Goal: Information Seeking & Learning: Find specific fact

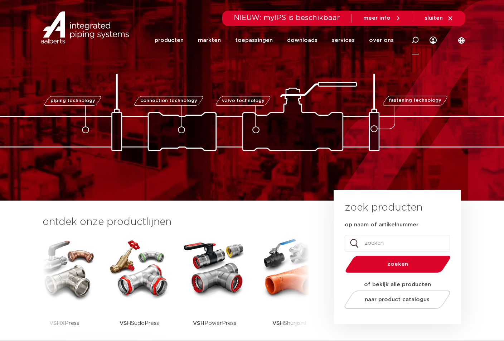
click at [415, 41] on icon at bounding box center [415, 40] width 7 height 7
click at [382, 245] on input "op naam of artikelnummer" at bounding box center [397, 243] width 105 height 16
paste input "0861157"
type input "0861157"
click at [410, 266] on span "zoeken" at bounding box center [398, 263] width 68 height 5
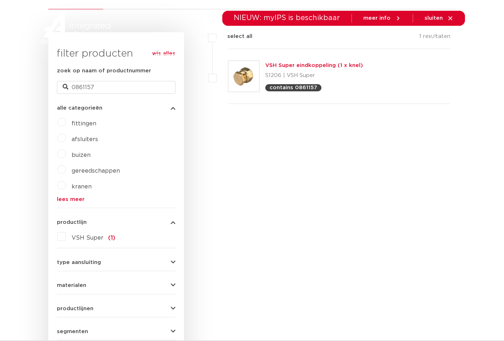
click at [294, 63] on link "VSH Super eindkoppeling (1 x knel)" at bounding box center [314, 65] width 98 height 5
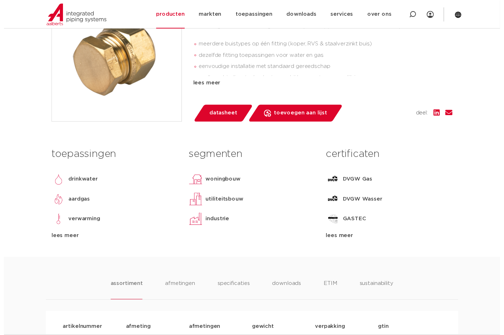
scroll to position [179, 0]
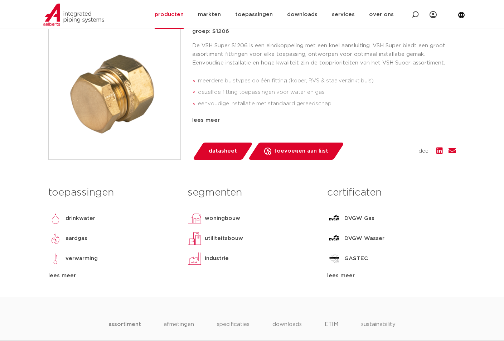
click at [226, 151] on span "datasheet" at bounding box center [223, 150] width 28 height 11
